Goal: Find specific page/section: Find specific page/section

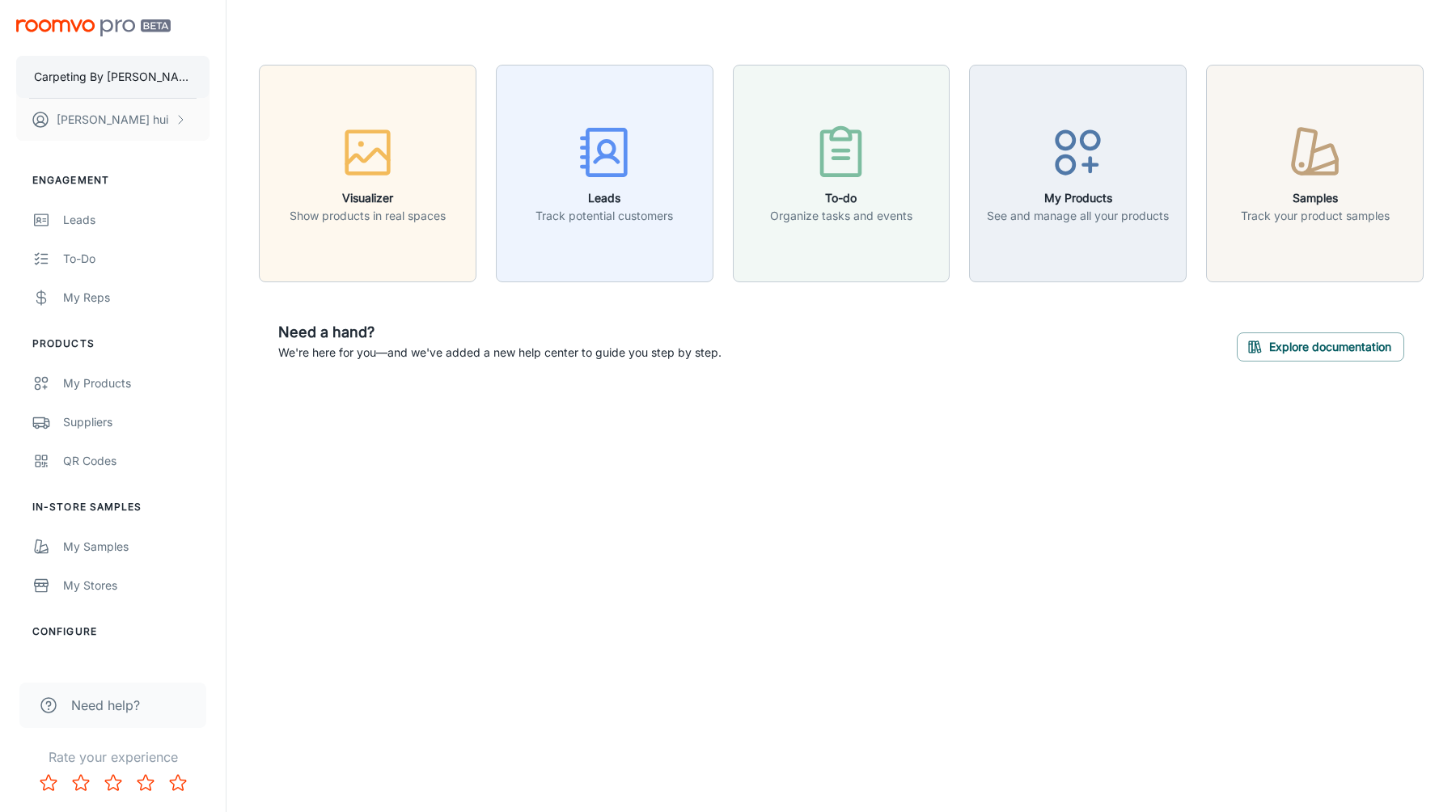
click at [118, 85] on button "Carpeting By [PERSON_NAME]" at bounding box center [113, 77] width 193 height 42
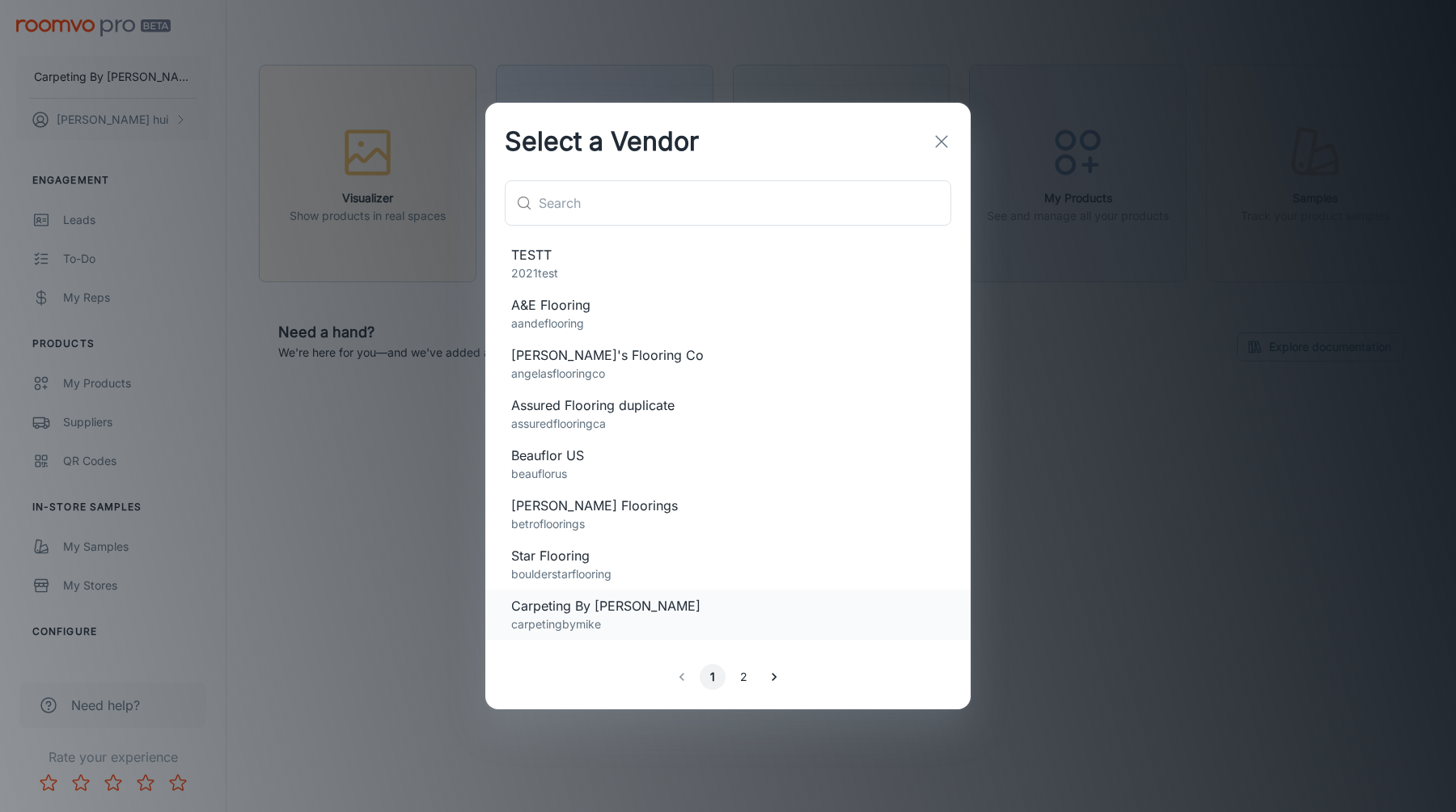
scroll to position [1198, 0]
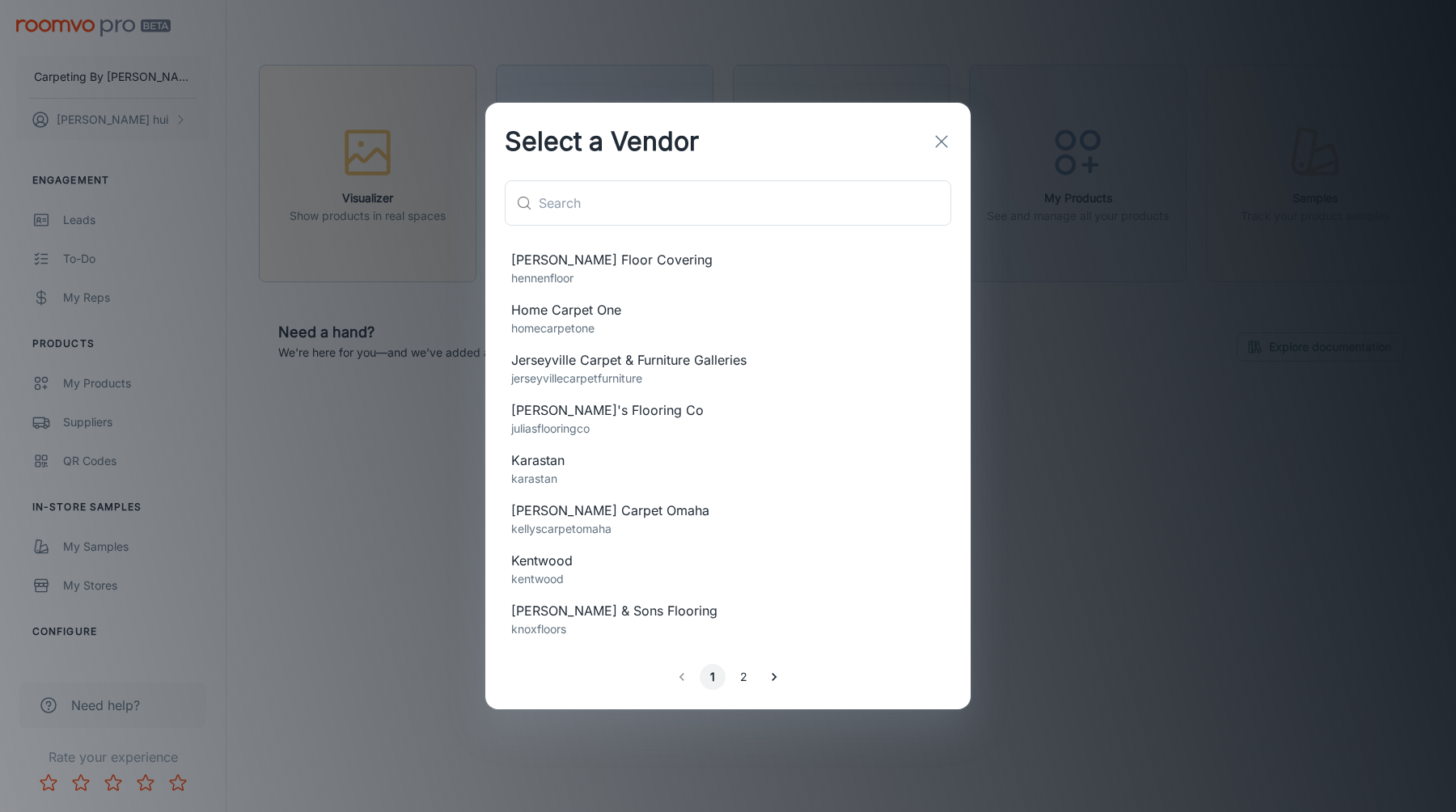
click at [691, 607] on span "[PERSON_NAME] & Sons Flooring" at bounding box center [728, 610] width 433 height 19
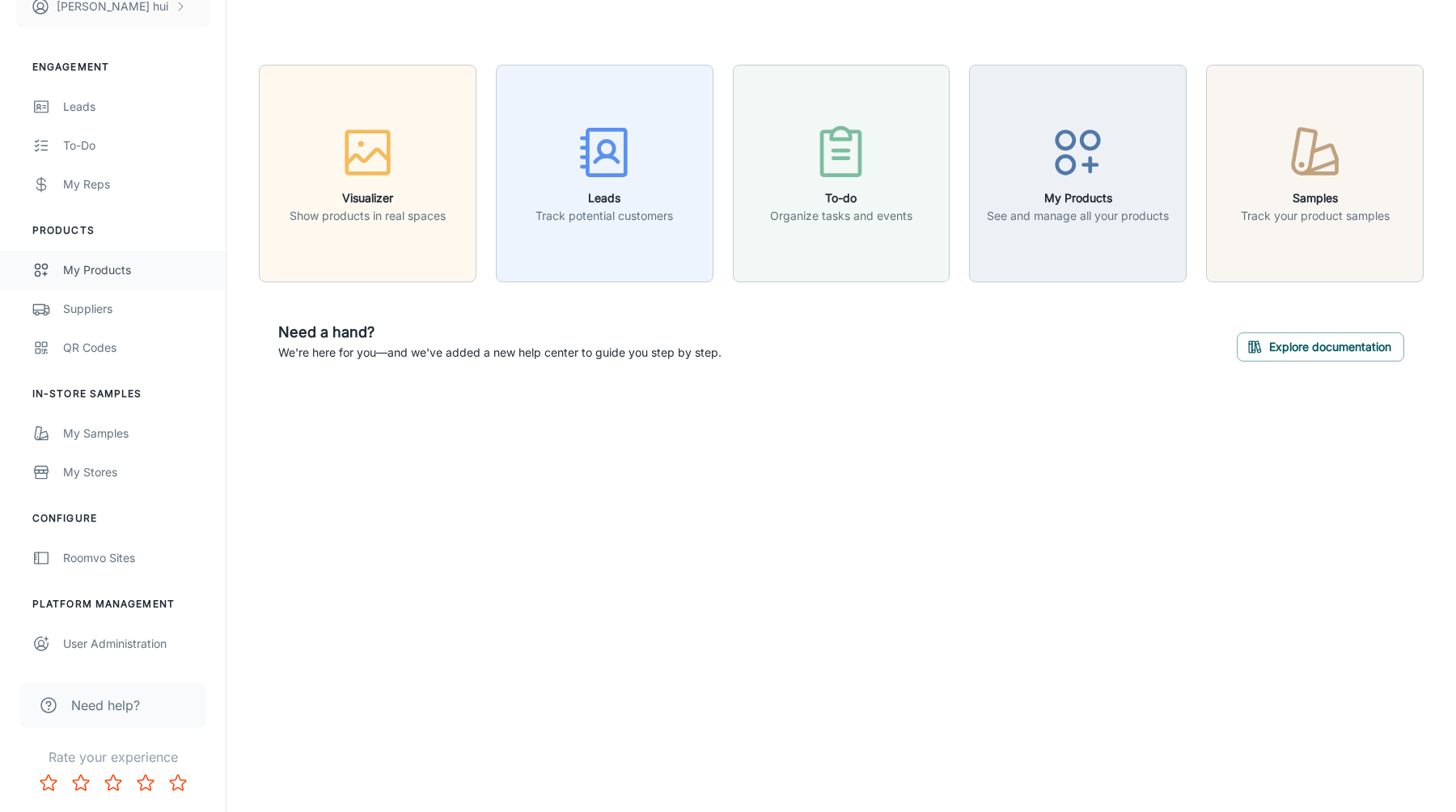
scroll to position [0, 0]
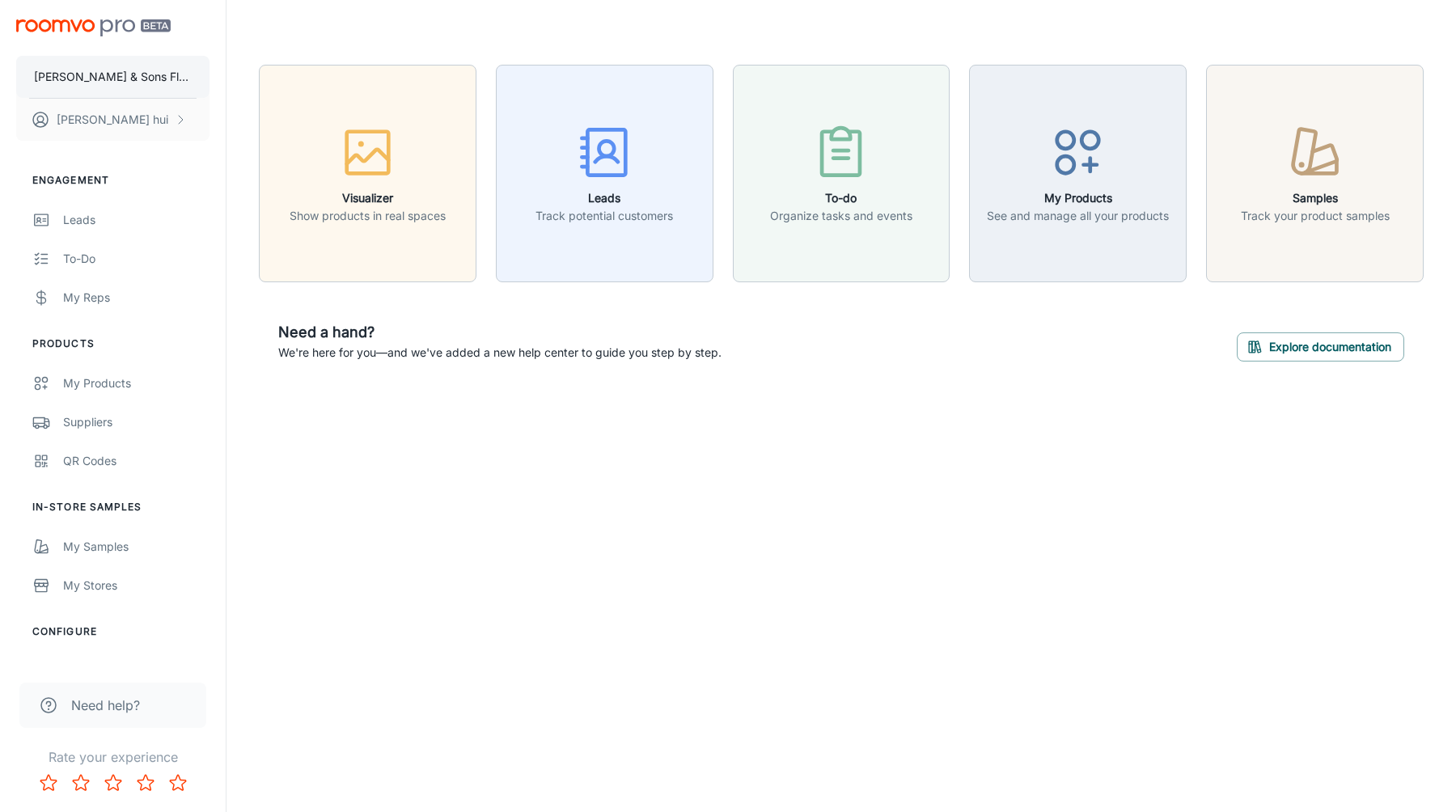
click at [144, 77] on p "[PERSON_NAME] & Sons Flooring" at bounding box center [112, 77] width 158 height 17
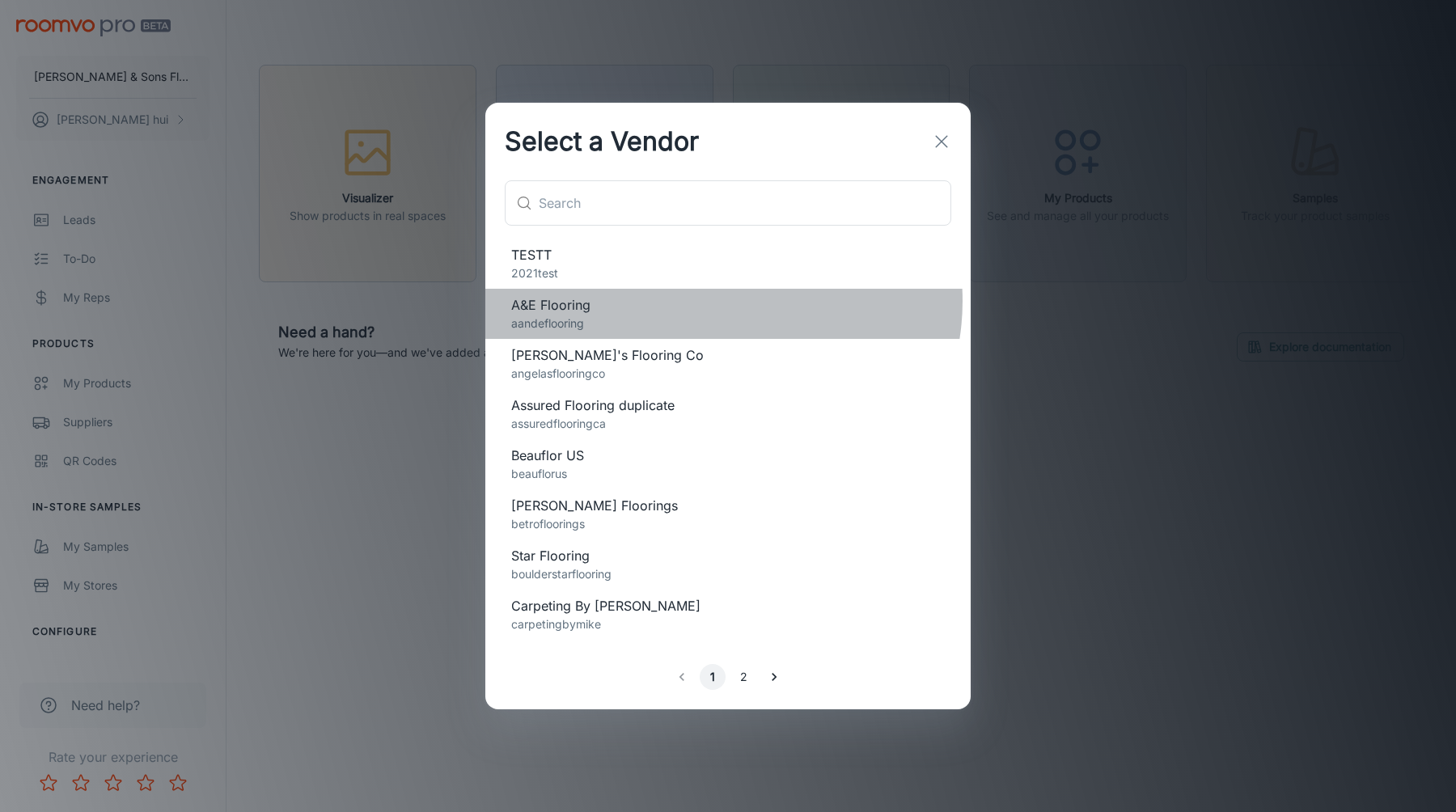
click at [717, 301] on span "A&E Flooring" at bounding box center [728, 305] width 433 height 19
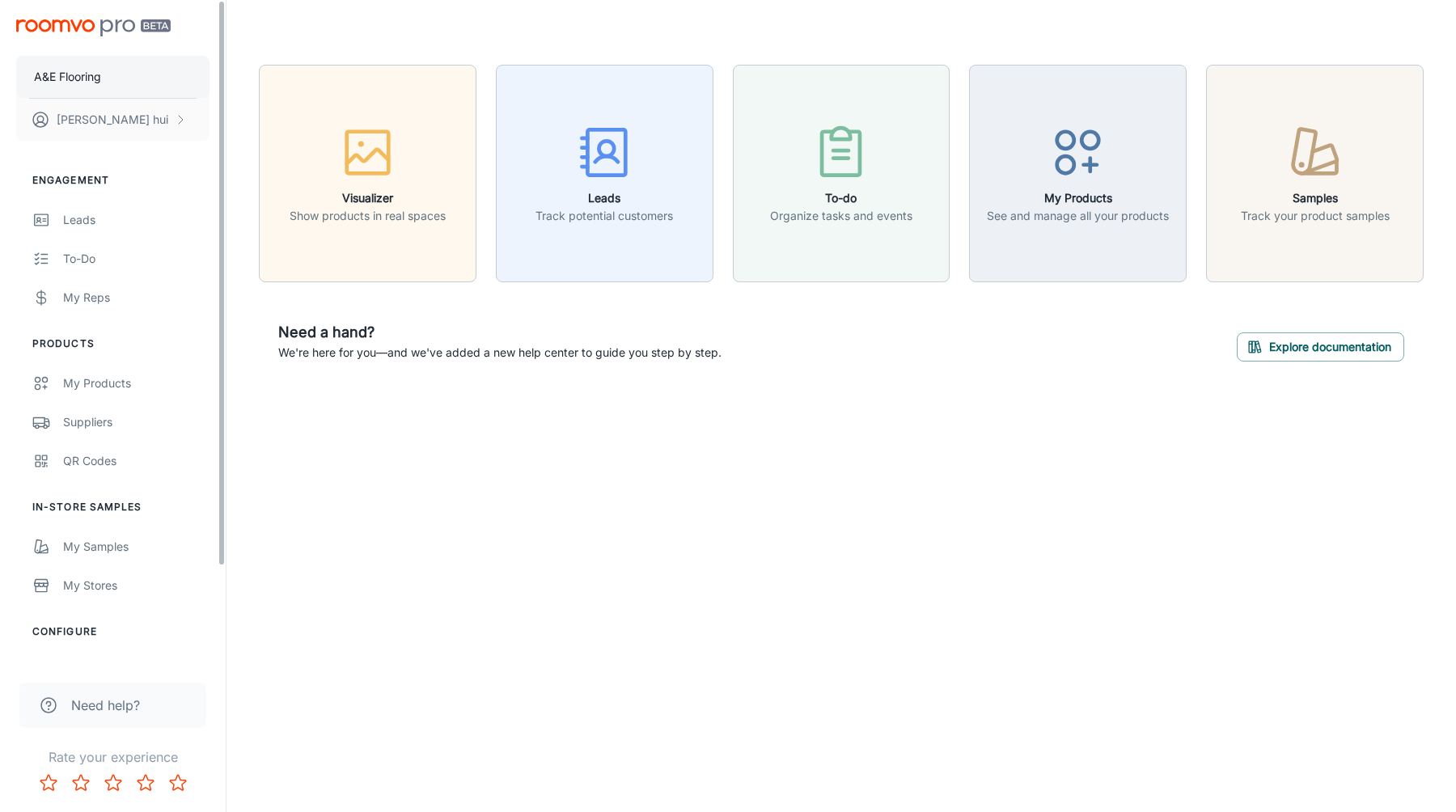
click at [124, 85] on button "A&E Flooring" at bounding box center [113, 77] width 193 height 42
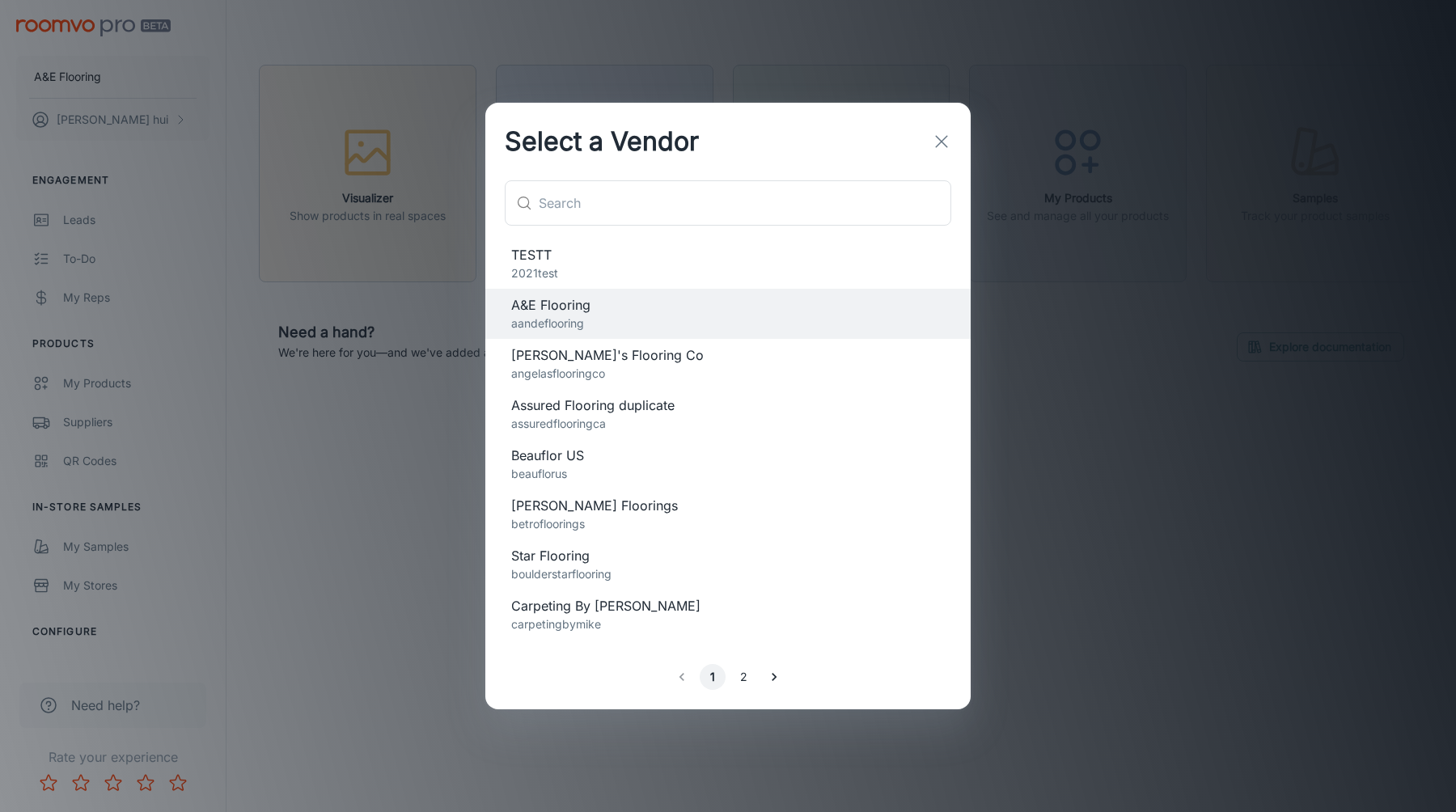
click at [842, 374] on p "angelasflooringco" at bounding box center [728, 373] width 433 height 17
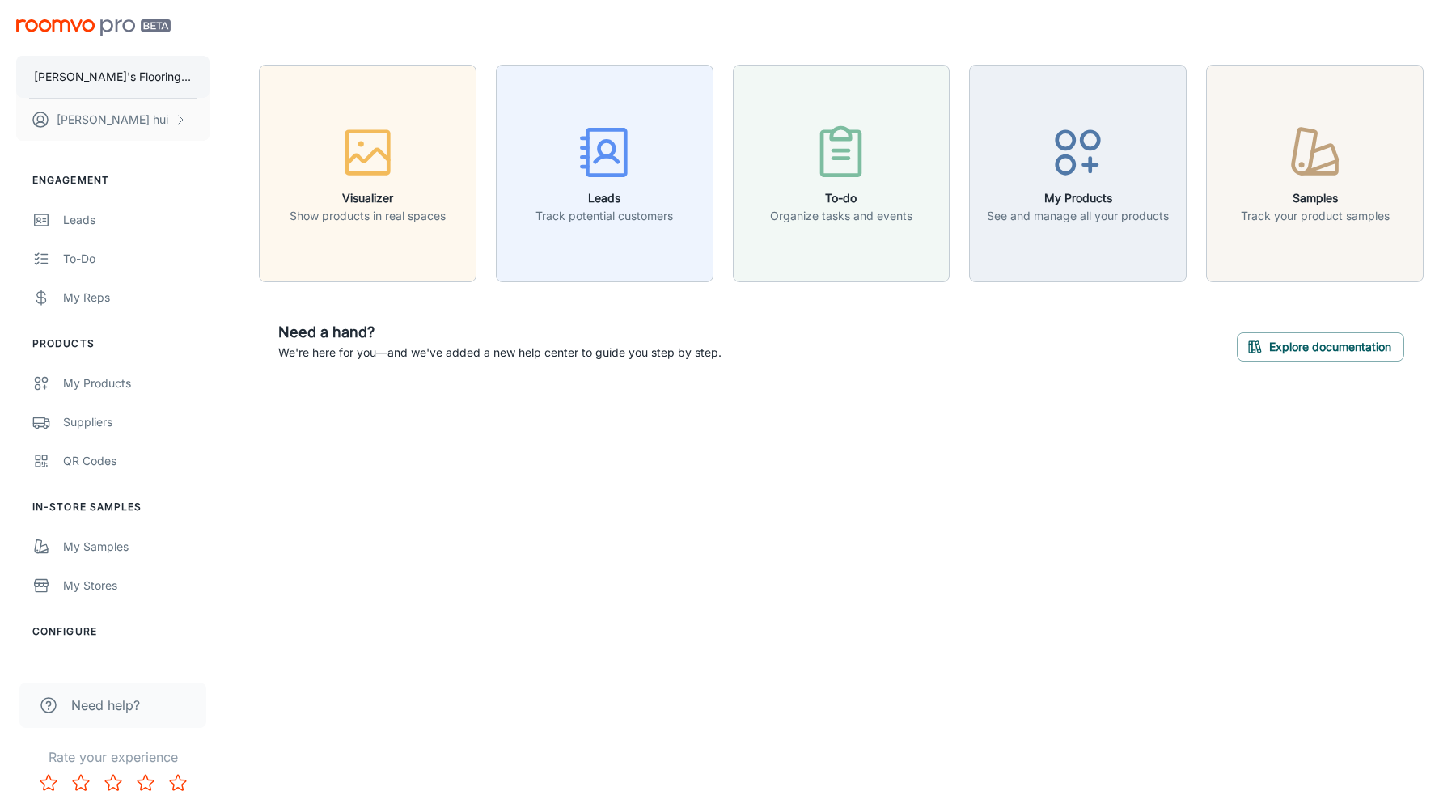
click at [164, 72] on button "[PERSON_NAME]'s Flooring Co" at bounding box center [113, 77] width 193 height 42
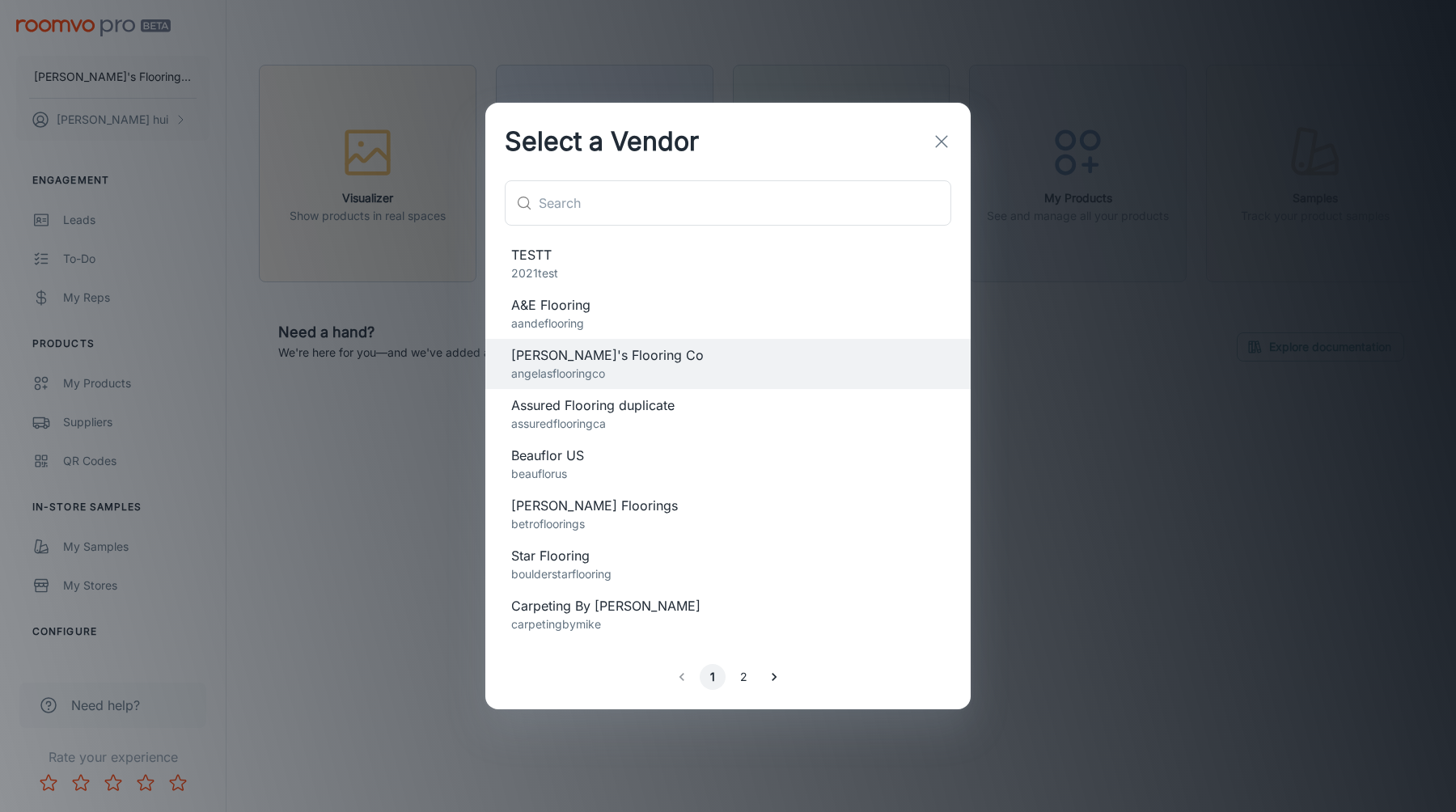
scroll to position [1198, 0]
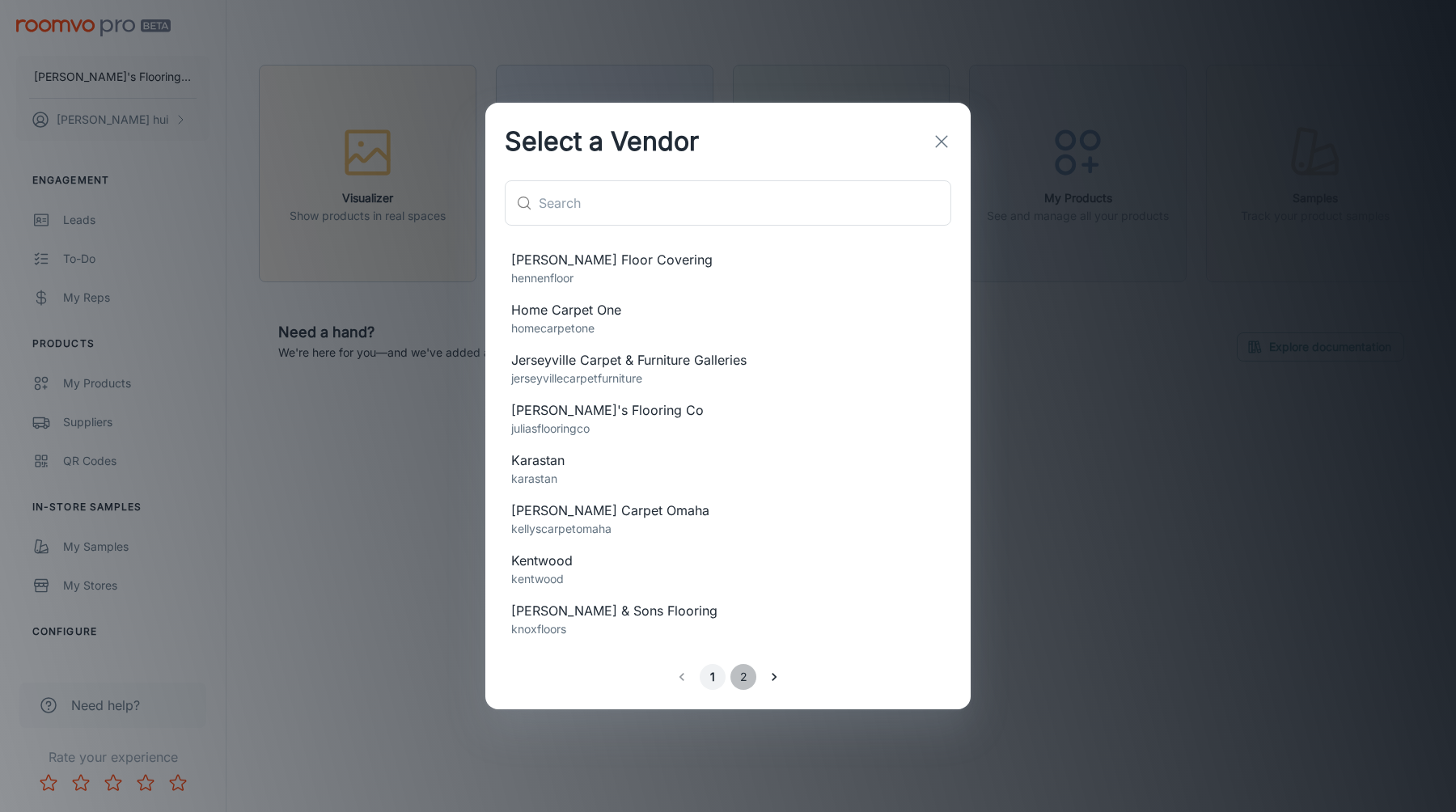
click at [739, 669] on button "2" at bounding box center [743, 677] width 26 height 26
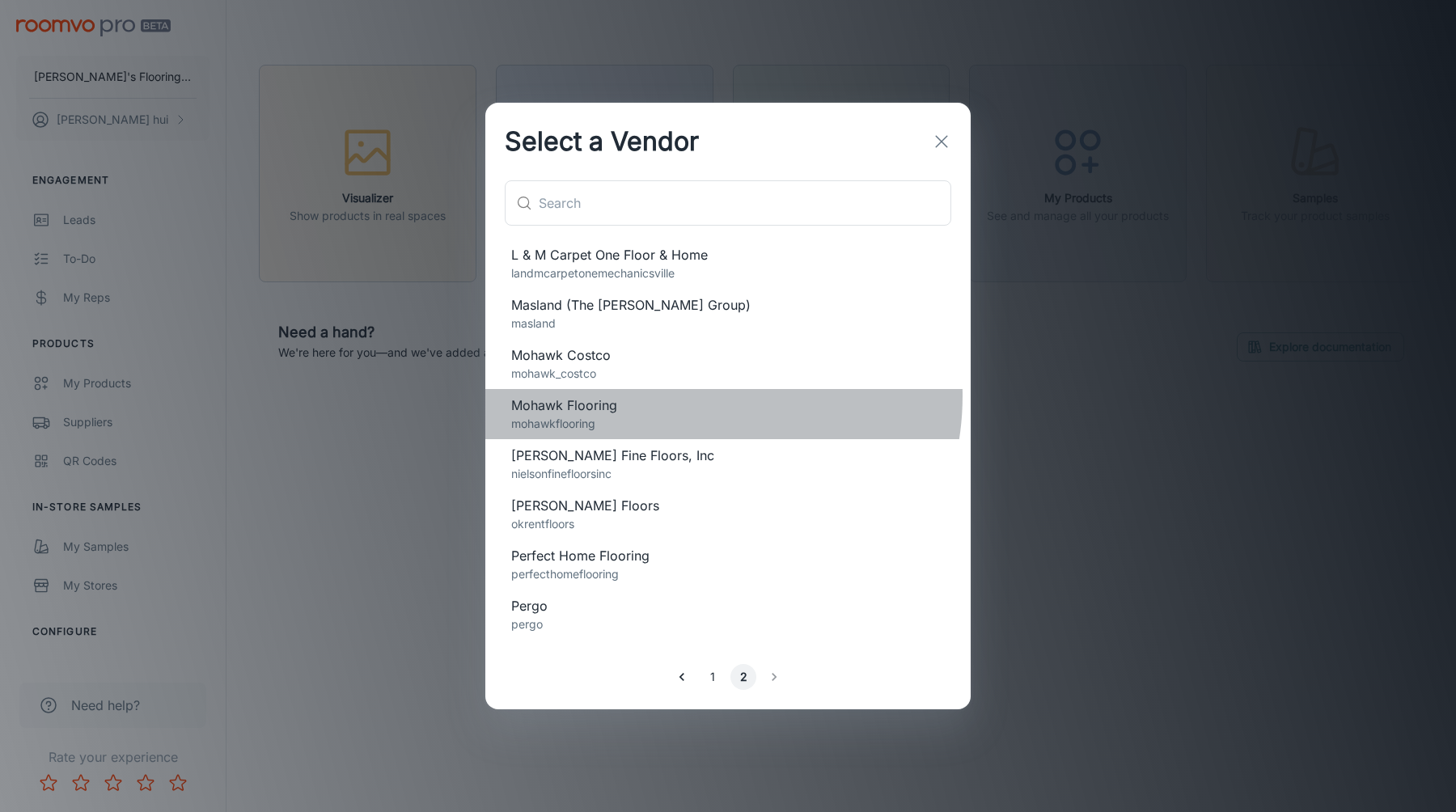
click at [674, 394] on div "Mohawk Flooring mohawkflooring" at bounding box center [728, 414] width 486 height 50
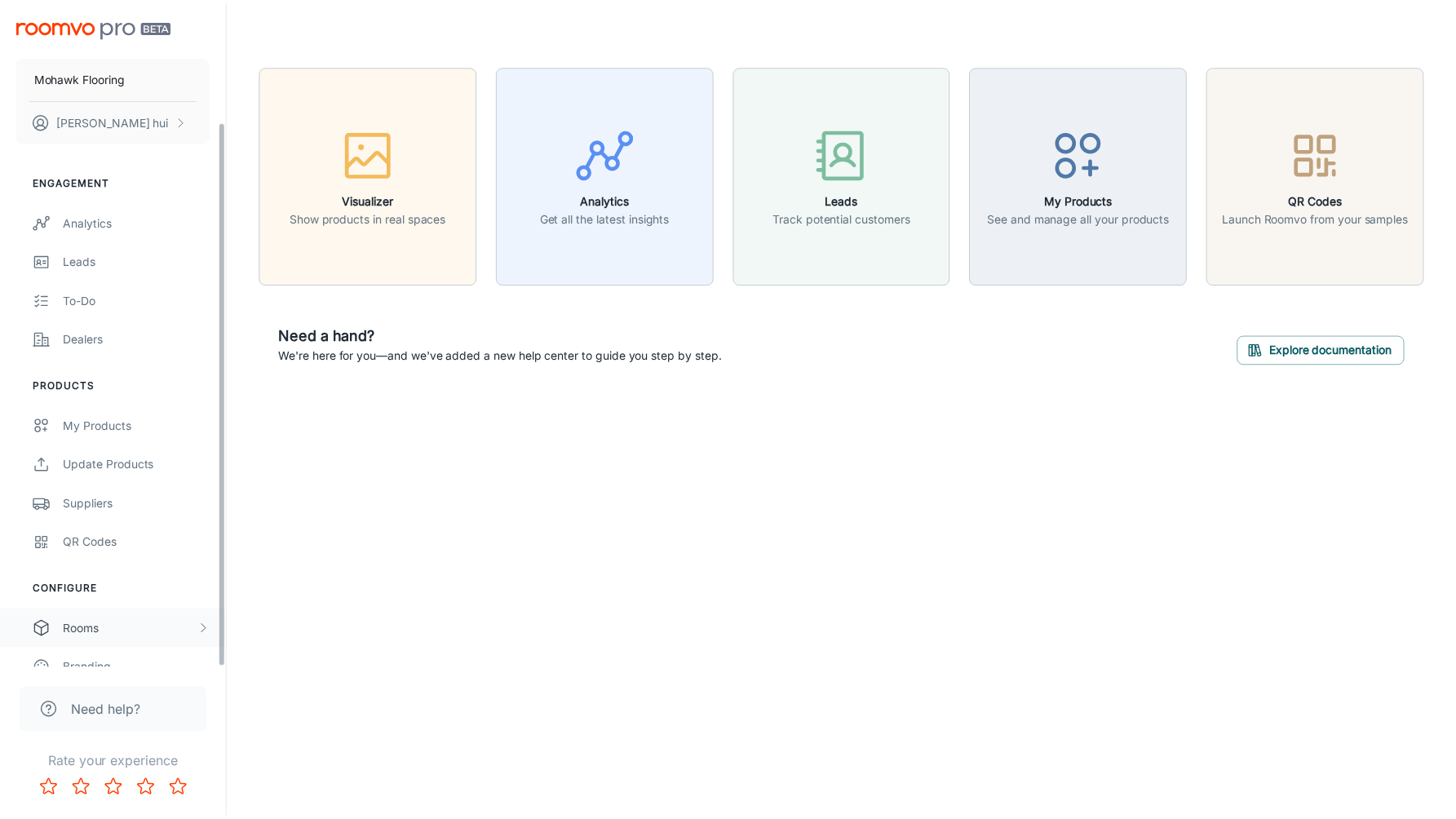
scroll to position [145, 0]
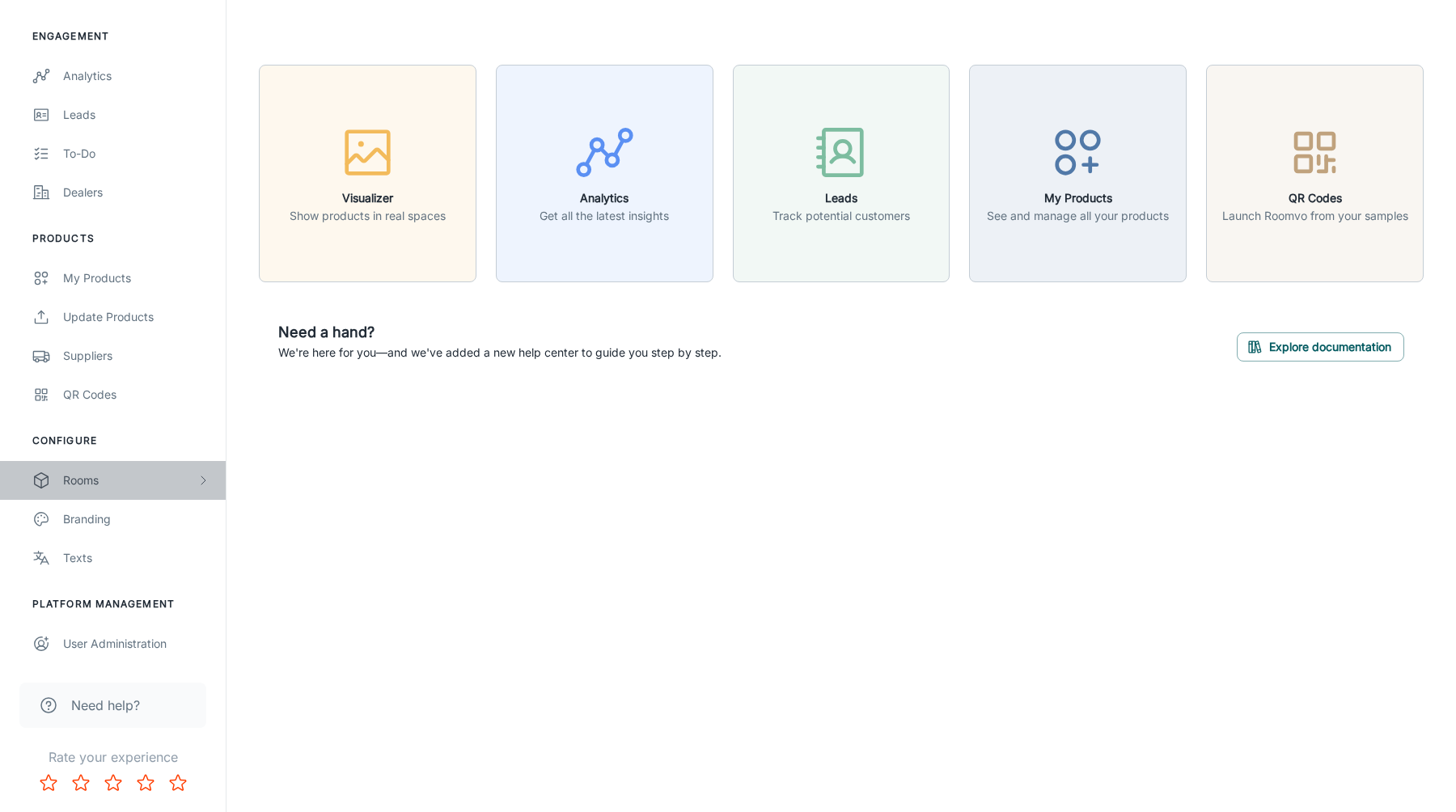
click at [154, 491] on div "Rooms" at bounding box center [112, 480] width 225 height 39
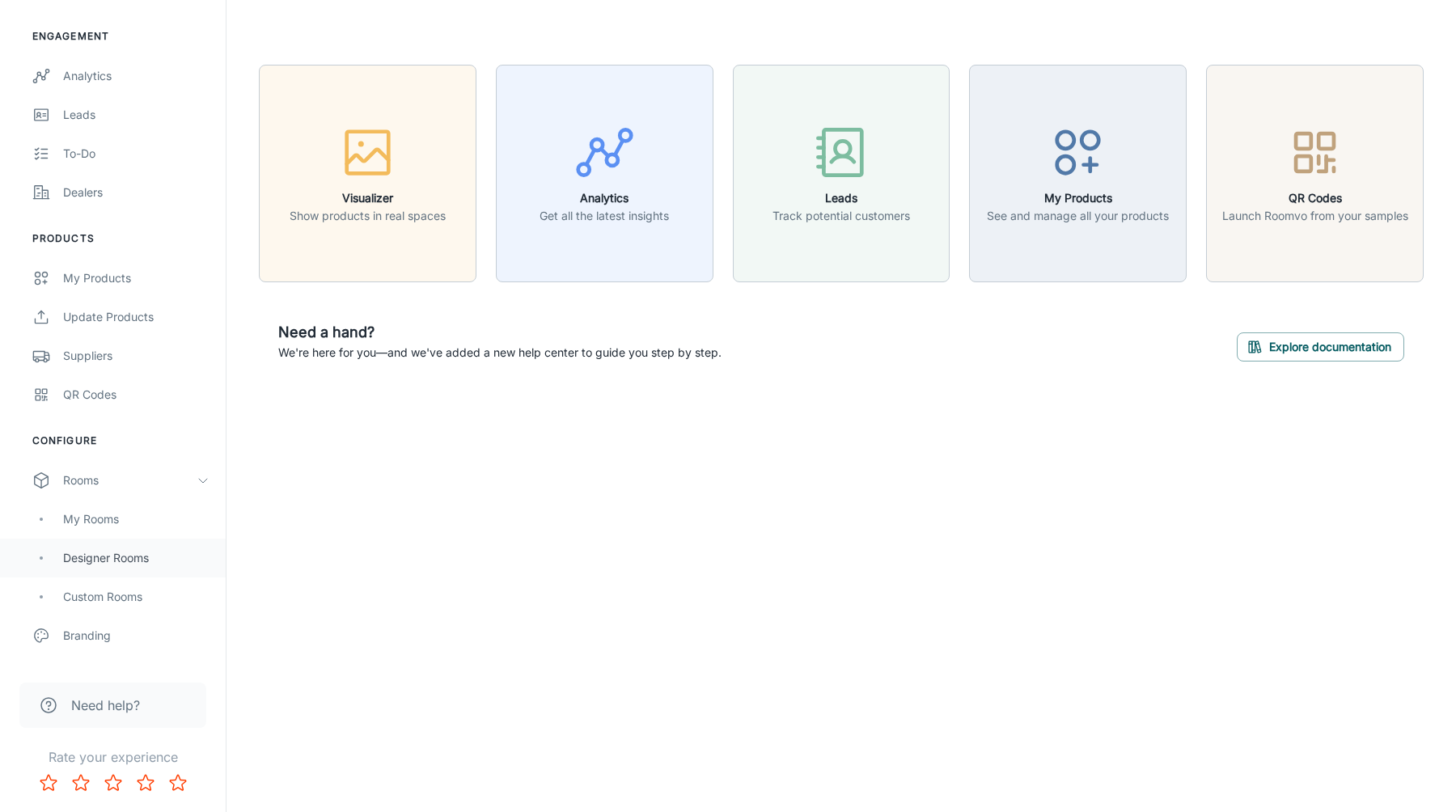
click at [119, 551] on div "Designer Rooms" at bounding box center [136, 558] width 146 height 17
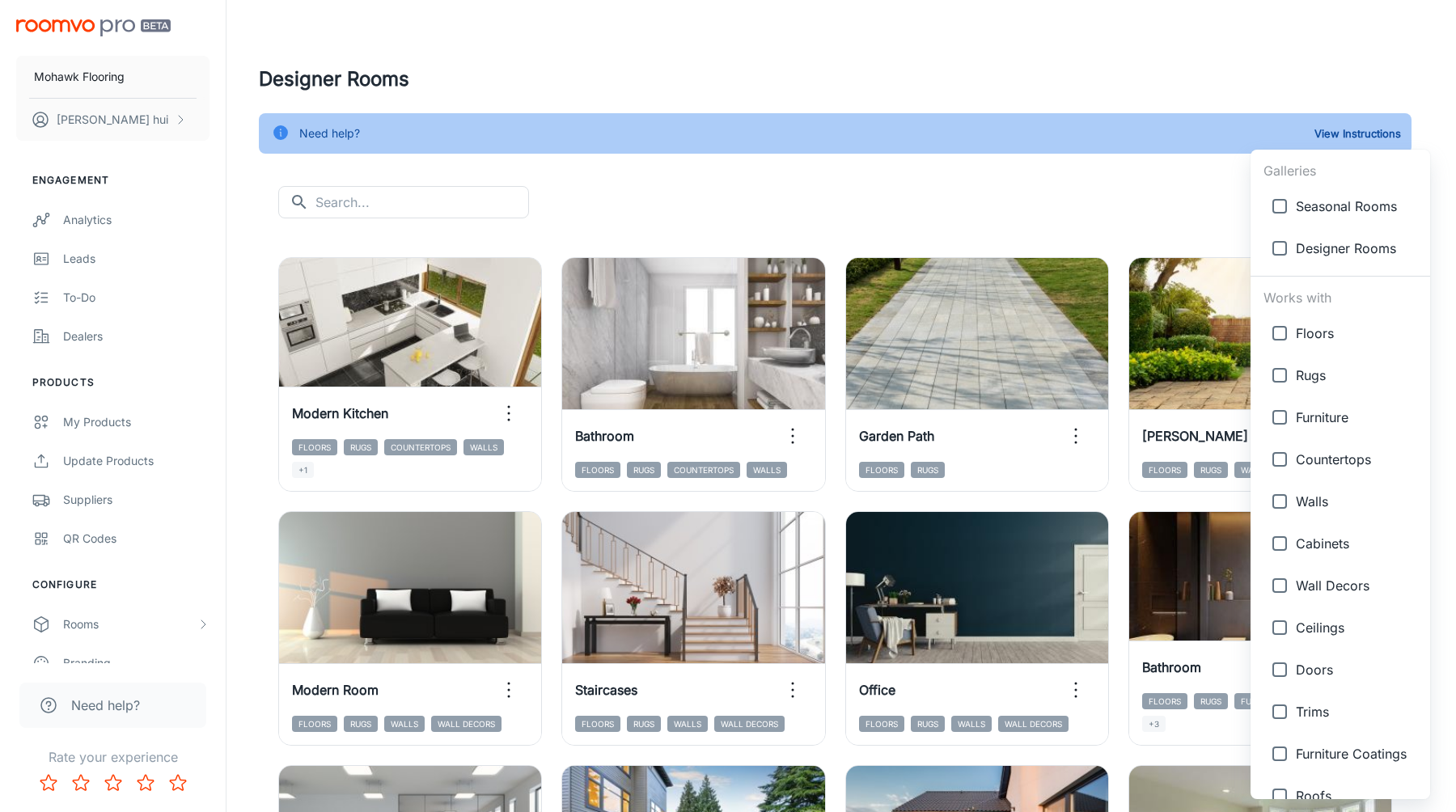
click at [1365, 207] on body "Mohawk Flooring [PERSON_NAME] Engagement Analytics Leads To-do Dealers Products…" at bounding box center [728, 406] width 1456 height 812
click at [114, 68] on div at bounding box center [728, 406] width 1456 height 812
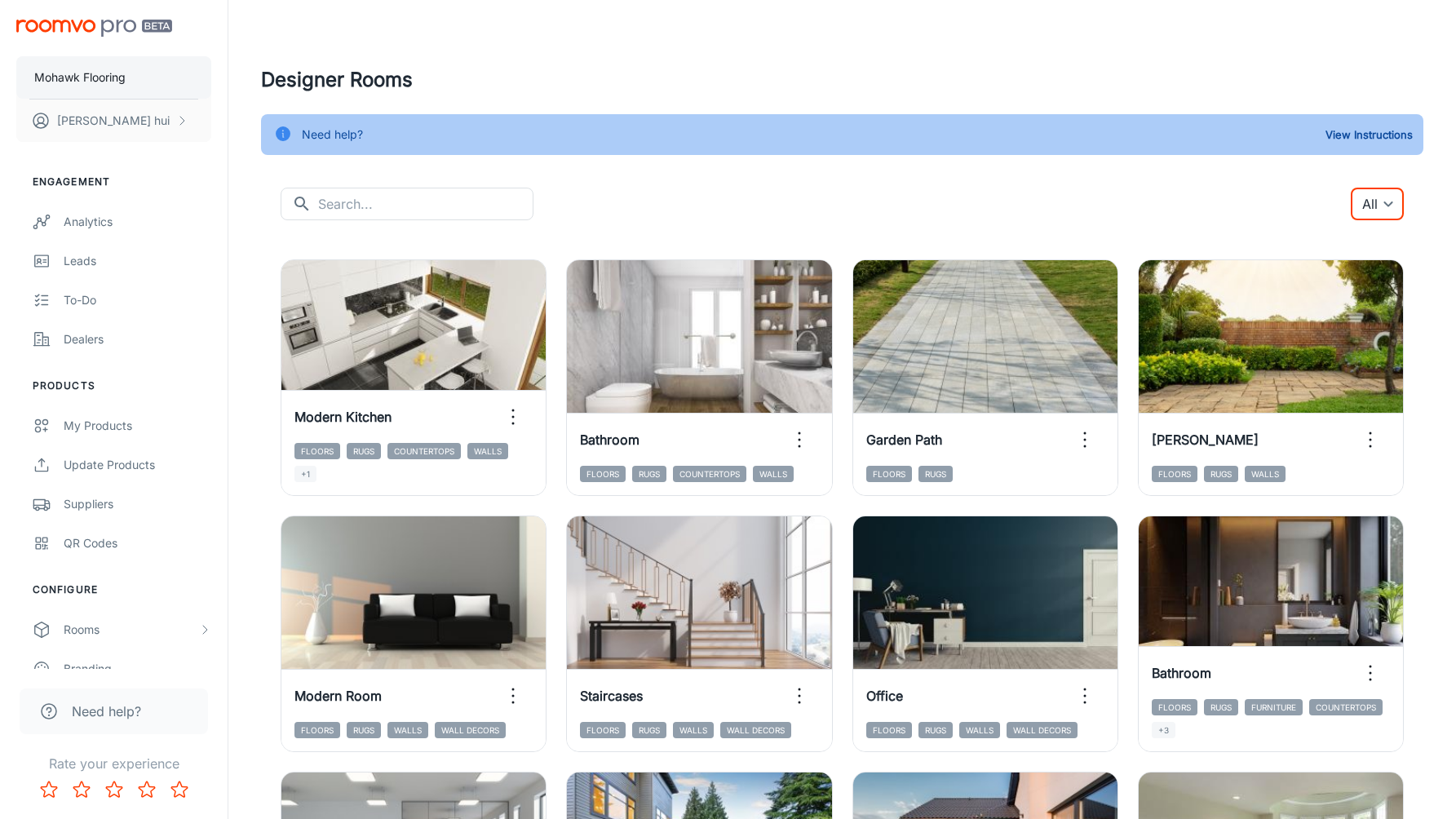
click at [114, 82] on p "Mohawk Flooring" at bounding box center [80, 77] width 91 height 18
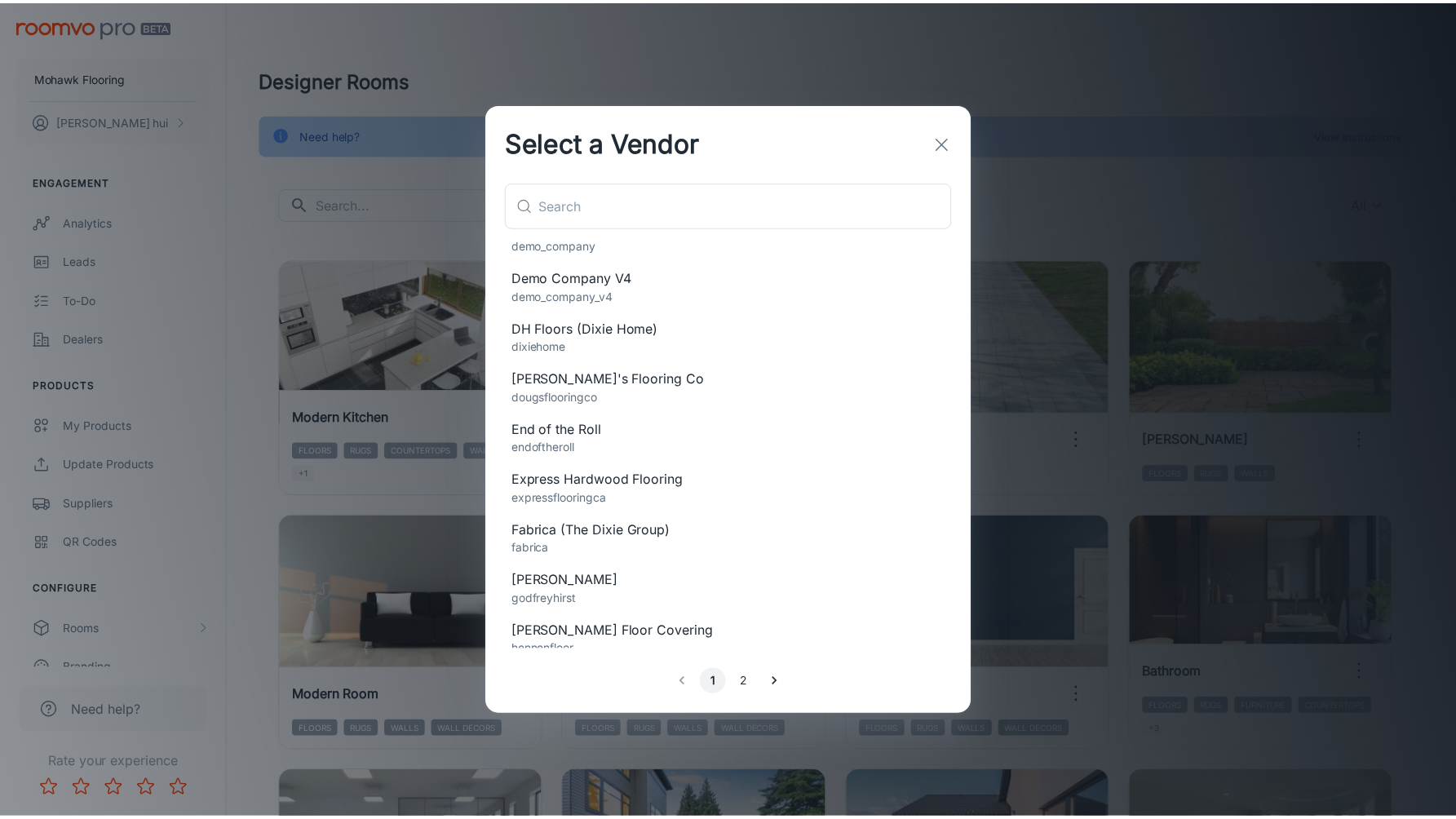
scroll to position [859, 0]
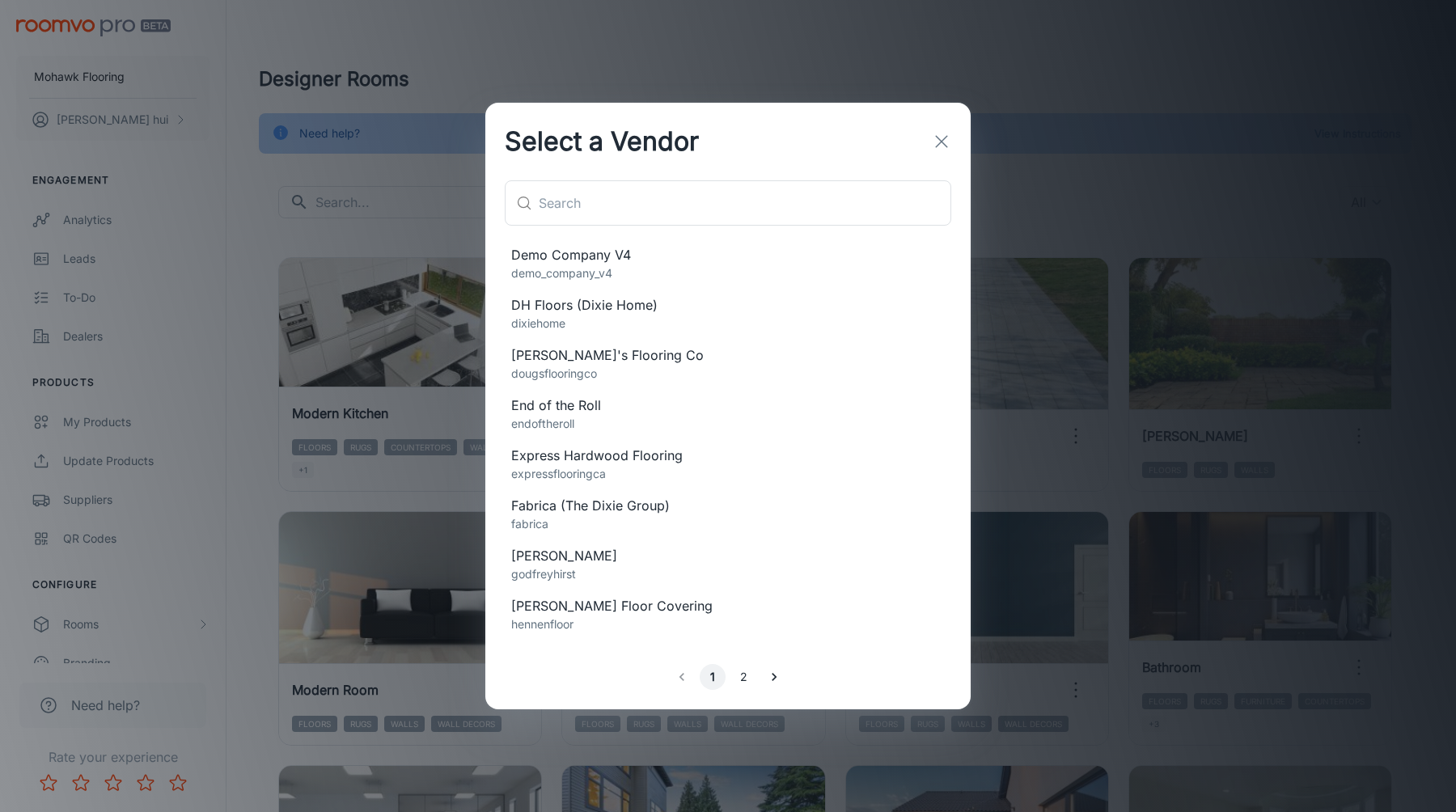
click at [672, 508] on span "Fabrica (The Dixie Group)" at bounding box center [728, 506] width 433 height 19
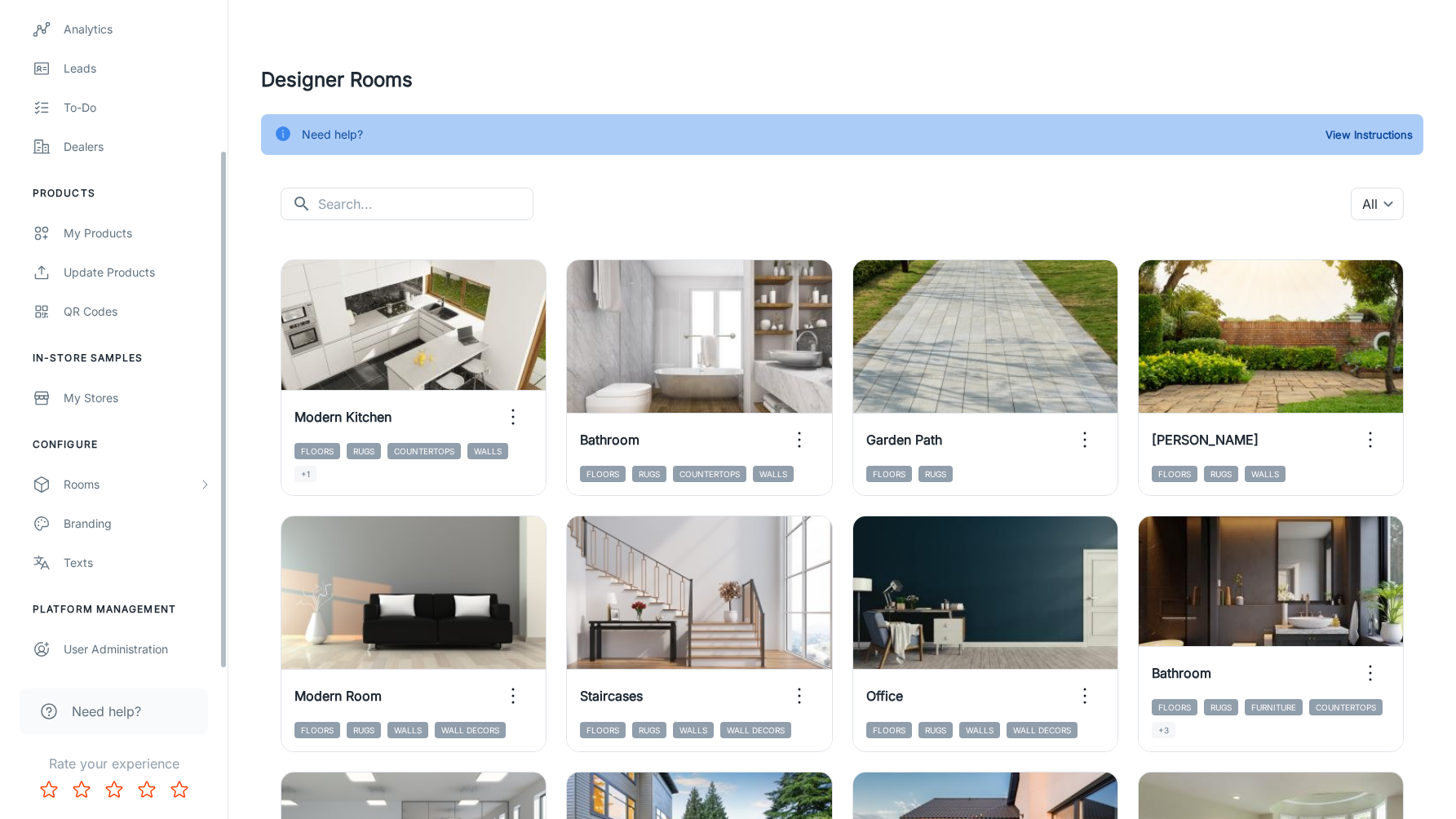
scroll to position [1607, 0]
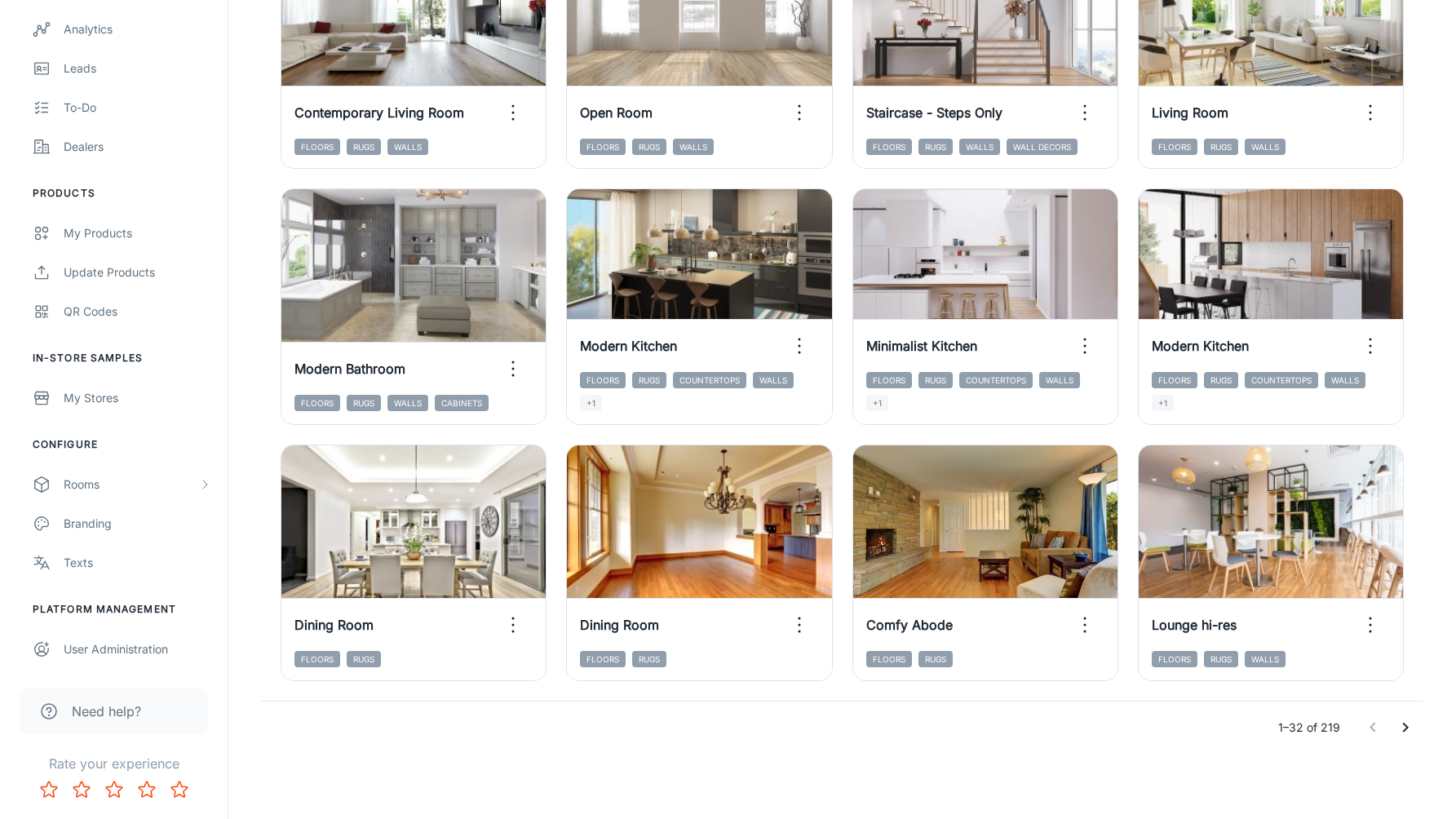
click at [118, 456] on ul "Configure Rooms My Rooms Designer Rooms Custom Rooms Branding Texts" at bounding box center [113, 509] width 227 height 145
click at [110, 485] on div "Rooms" at bounding box center [130, 485] width 134 height 18
click at [126, 528] on div "My Rooms" at bounding box center [137, 523] width 147 height 18
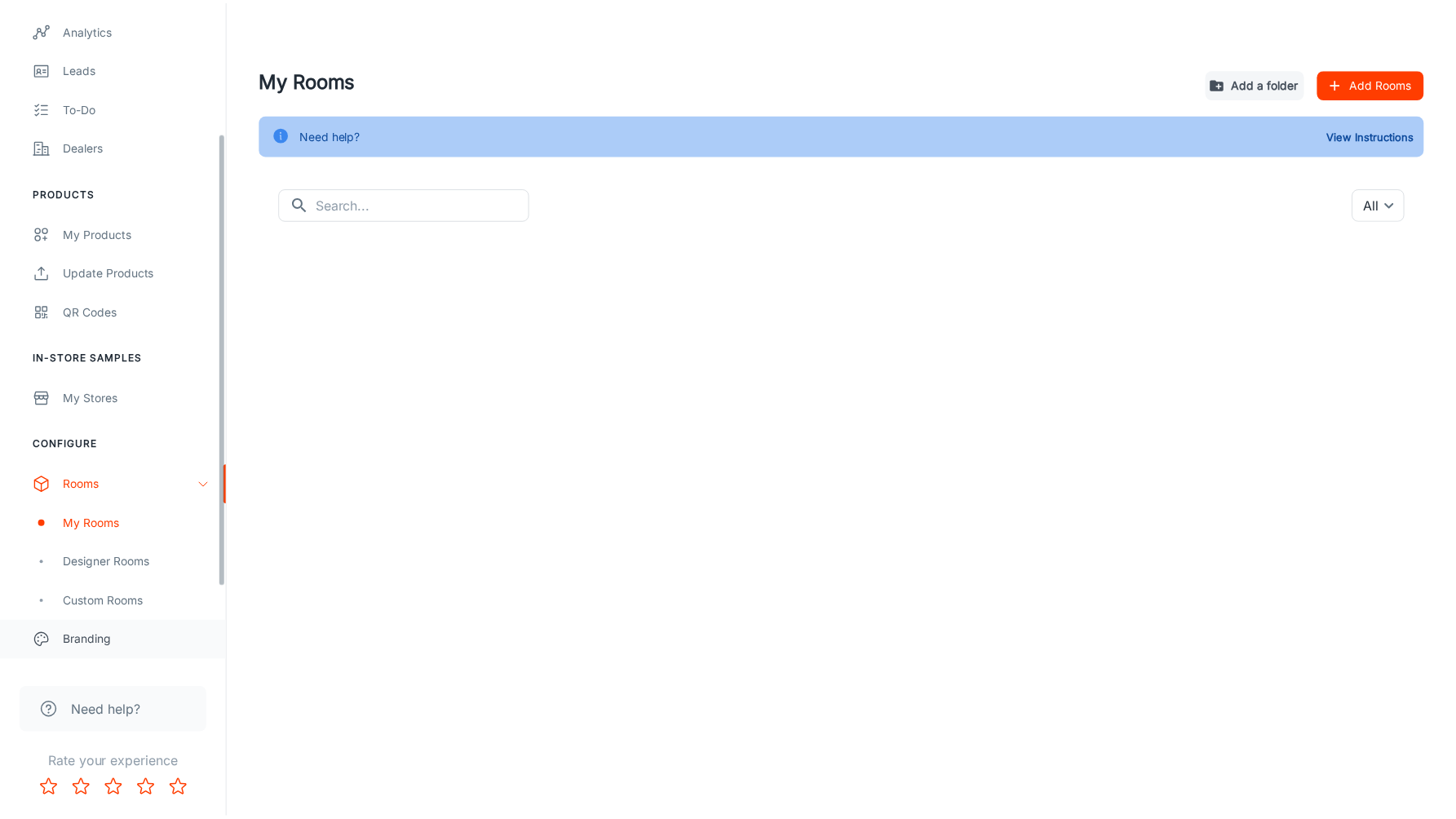
scroll to position [310, 0]
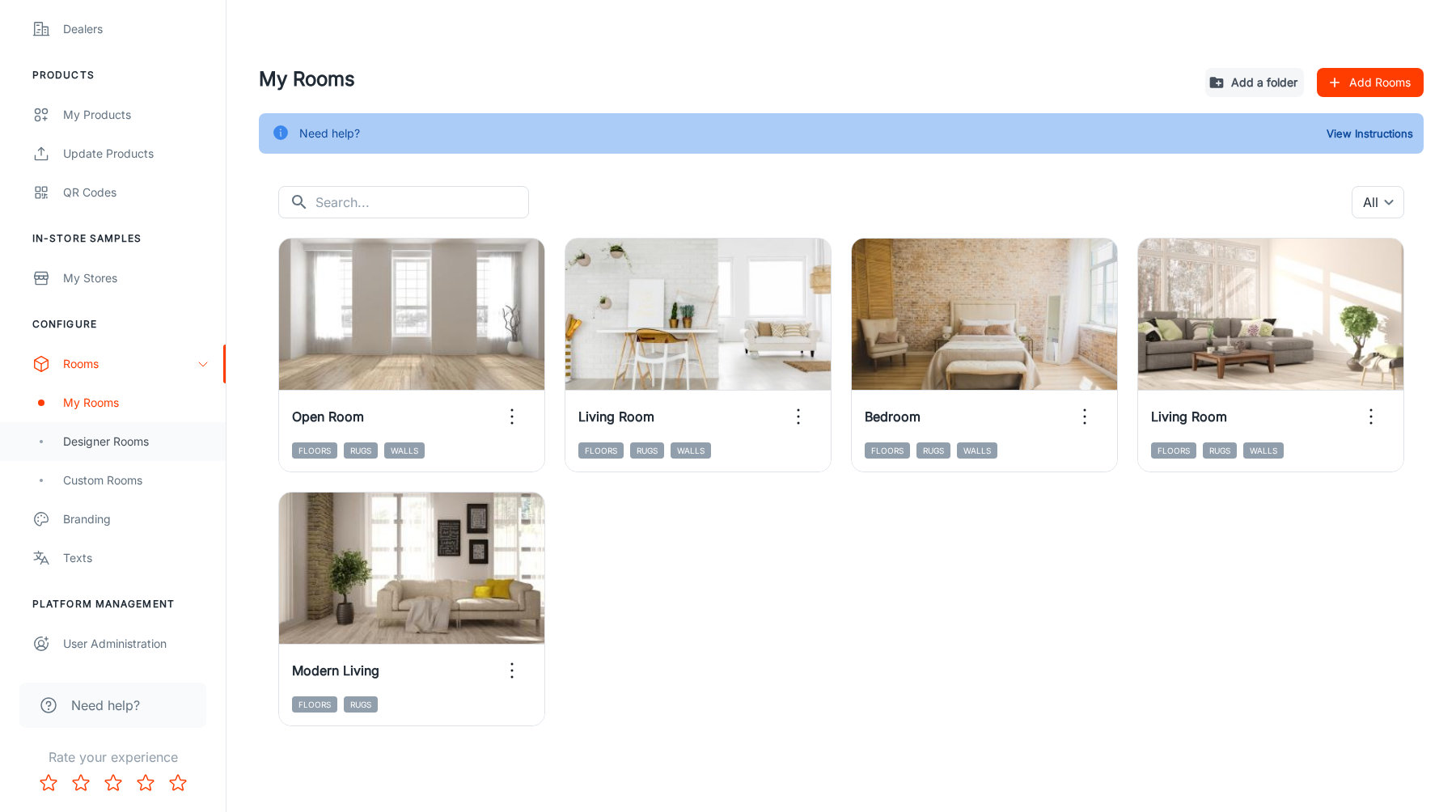
click at [124, 447] on div "Designer Rooms" at bounding box center [136, 441] width 146 height 17
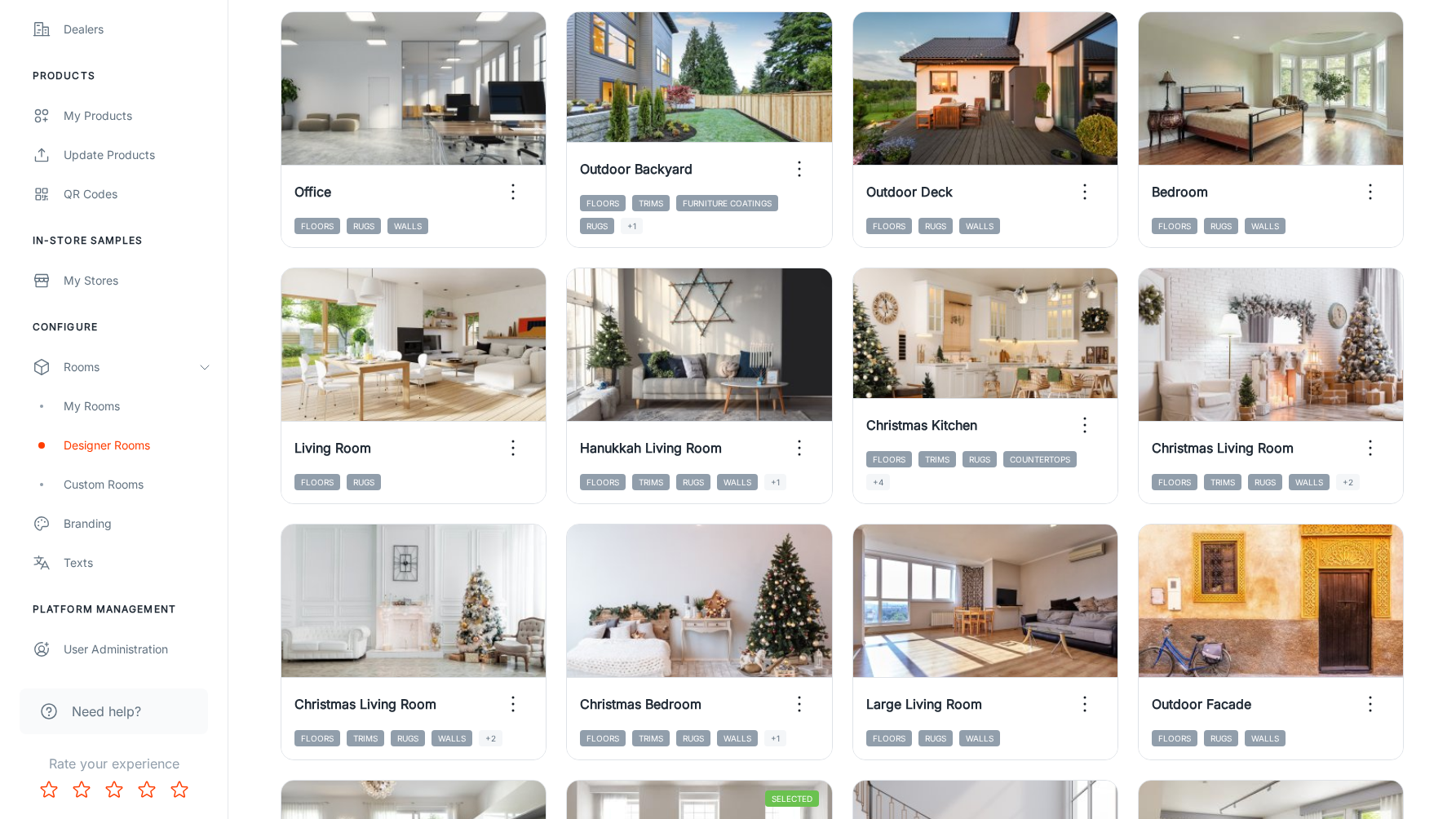
scroll to position [1607, 0]
